Goal: Task Accomplishment & Management: Complete application form

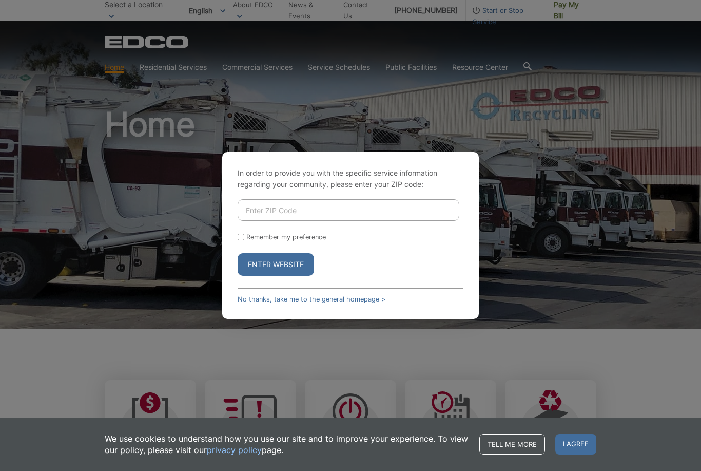
click at [375, 221] on input "Enter ZIP Code" at bounding box center [349, 210] width 222 height 22
type input "92083"
click at [237, 257] on div "In order to provide you with the specific service information regarding your co…" at bounding box center [350, 235] width 257 height 167
click at [239, 240] on input "Remember my preference" at bounding box center [241, 237] width 7 height 7
checkbox input "true"
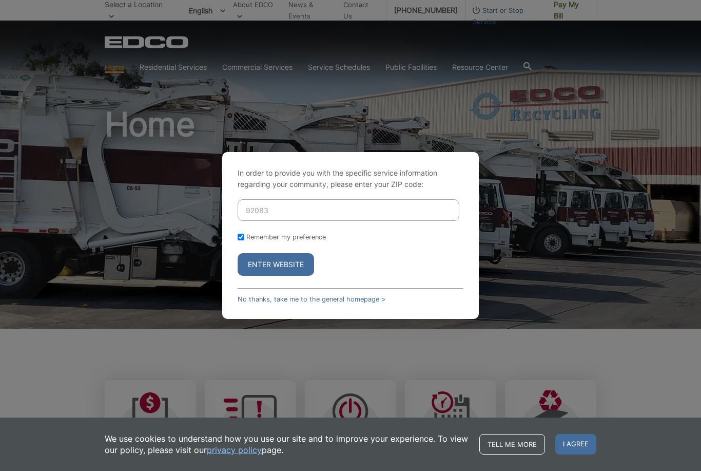
checkbox input "true"
click at [254, 276] on button "Enter Website" at bounding box center [276, 264] width 76 height 23
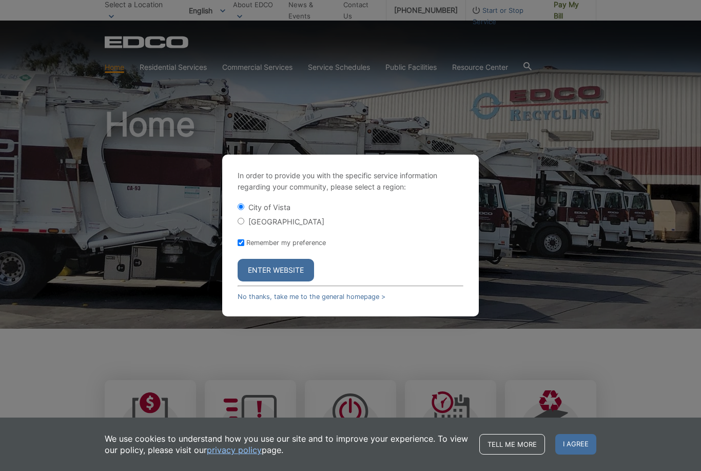
click at [276, 281] on button "Enter Website" at bounding box center [276, 270] width 76 height 23
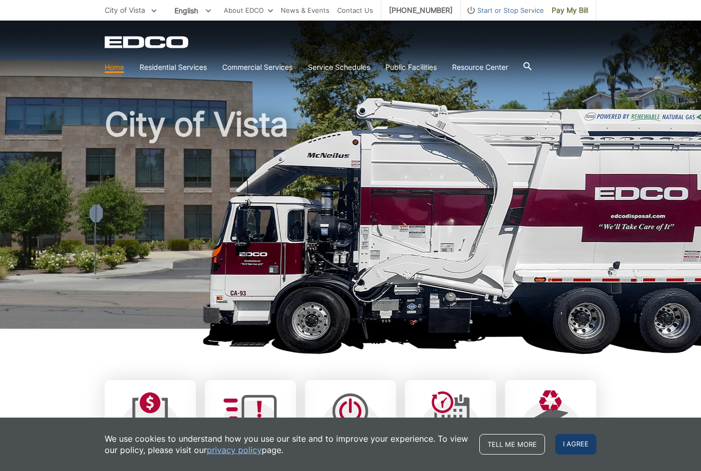
click at [579, 452] on span "I agree" at bounding box center [575, 444] width 41 height 21
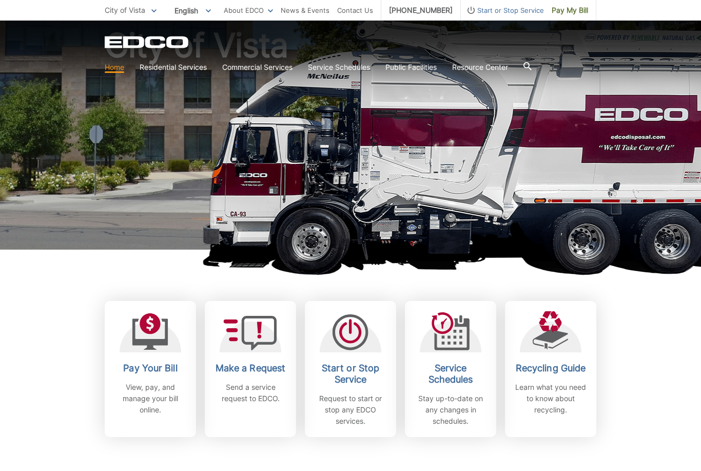
scroll to position [80, 0]
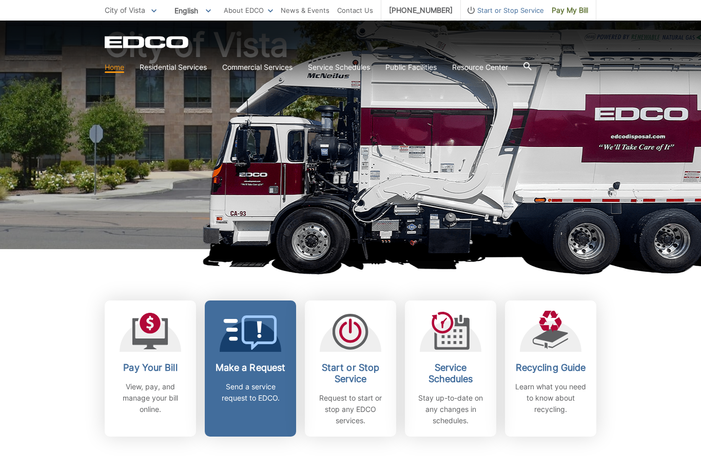
click at [247, 361] on link "Make a Request Send a service request to EDCO." at bounding box center [250, 368] width 91 height 136
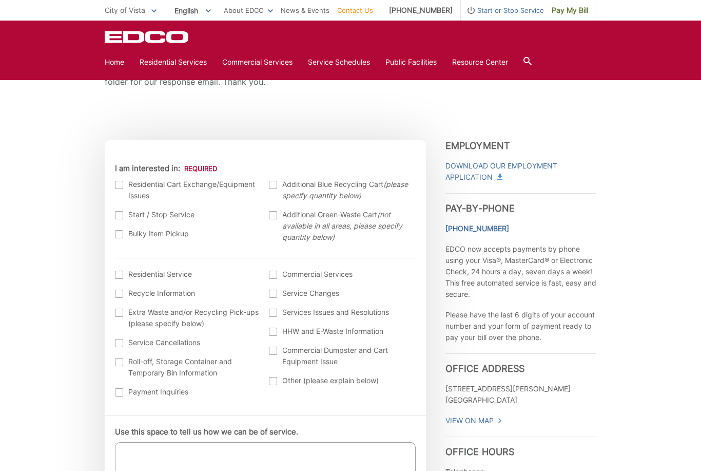
scroll to position [254, 0]
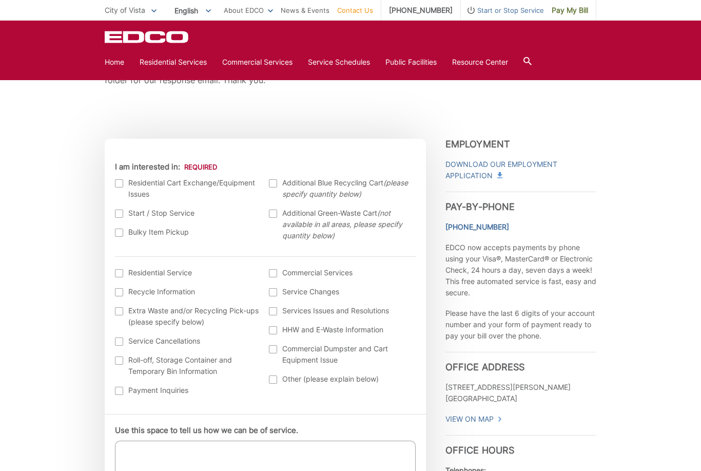
click at [112, 184] on div "Current Location Alpine Bonita Bonsall Borrego Springs Boulevard Buena Park Cam…" at bounding box center [265, 279] width 321 height 270
click at [122, 186] on div at bounding box center [119, 183] width 8 height 8
click at [0, 0] on input "I am interested in:" at bounding box center [0, 0] width 0 height 0
